Goal: Obtain resource: Download file/media

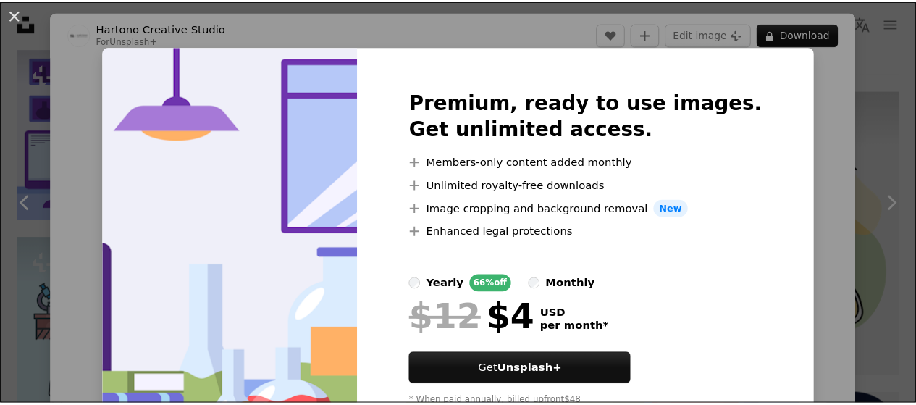
scroll to position [59, 0]
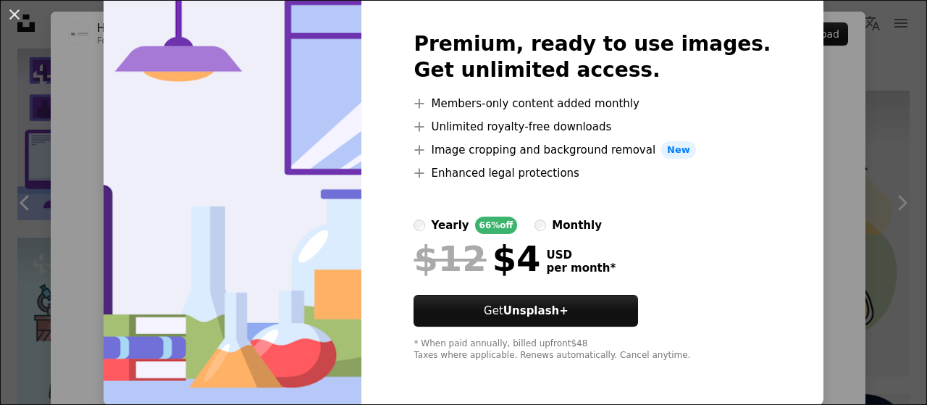
click at [831, 133] on div "An X shape Premium, ready to use images. Get unlimited access. A plus sign Memb…" at bounding box center [463, 202] width 927 height 405
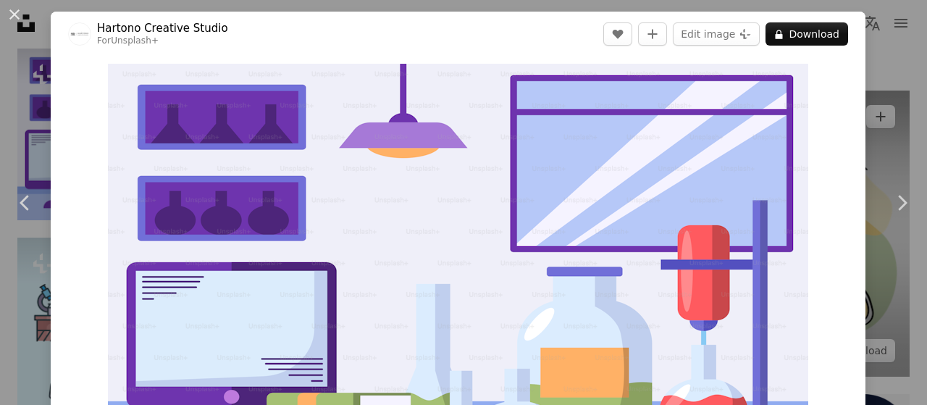
click at [876, 104] on div "An X shape Chevron left Chevron right Hartono Creative Studio For Unsplash+ A h…" at bounding box center [463, 202] width 927 height 405
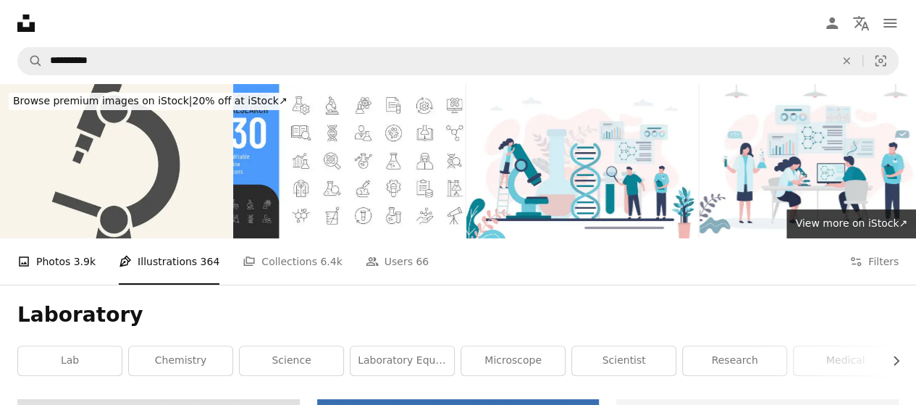
click at [74, 276] on link "A photo Photos 3.9k" at bounding box center [56, 261] width 78 height 46
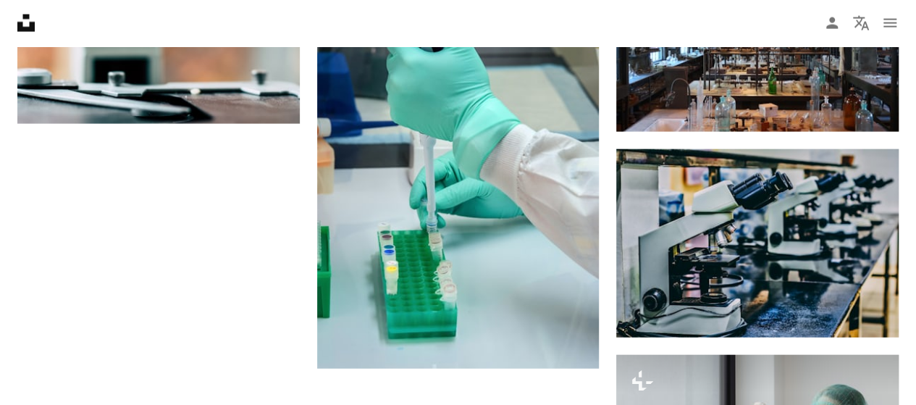
scroll to position [1882, 0]
